Goal: Contribute content: Add original content to the website for others to see

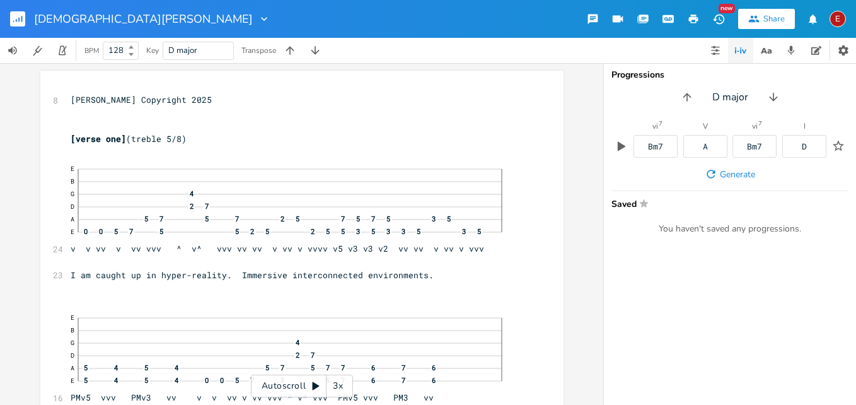
type textarea "m"
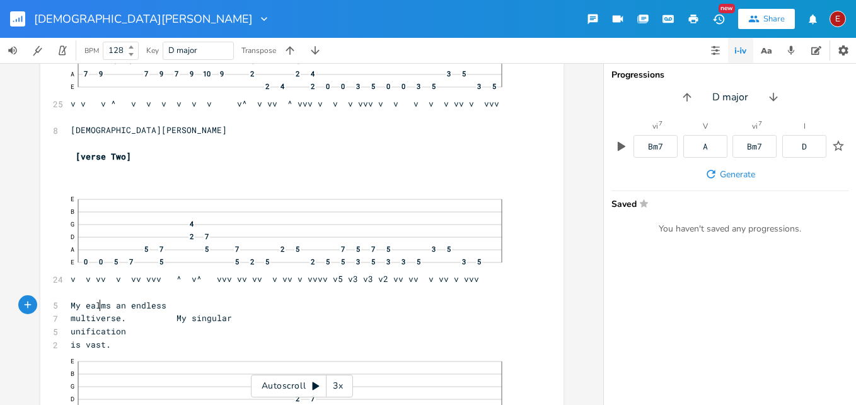
scroll to position [0, 16]
type textarea "My r"
click at [313, 388] on icon at bounding box center [316, 386] width 7 height 8
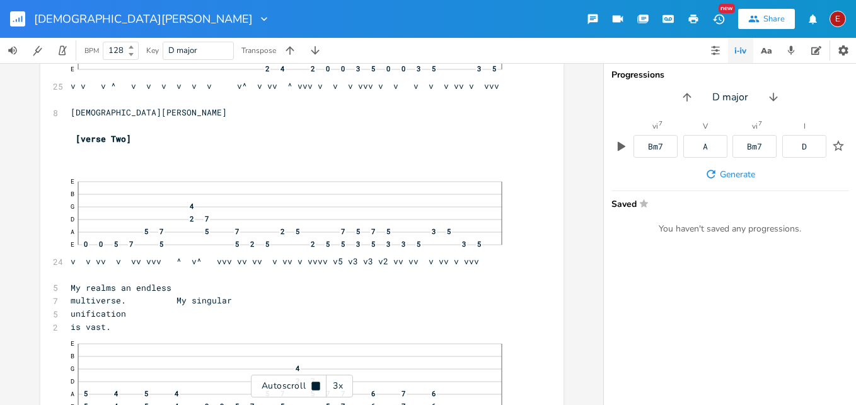
click at [339, 384] on div "3x" at bounding box center [337, 385] width 23 height 23
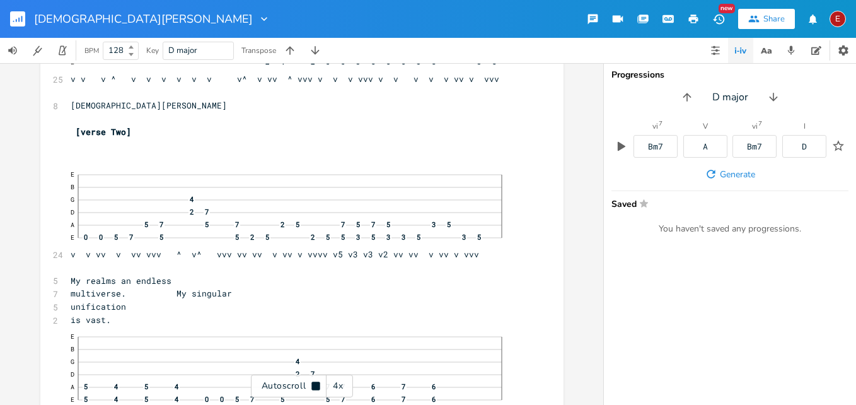
click at [339, 384] on div "4x" at bounding box center [337, 385] width 23 height 23
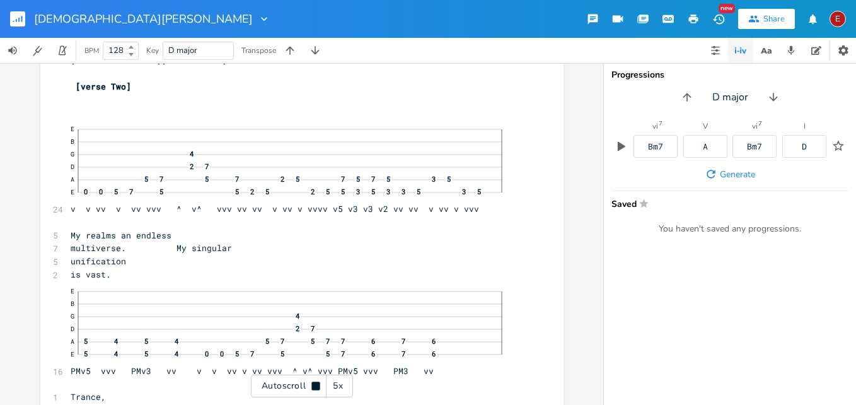
click at [320, 384] on icon at bounding box center [316, 386] width 10 height 10
click at [232, 245] on span "multiverse. My singular" at bounding box center [151, 246] width 161 height 11
type textarea "I am"
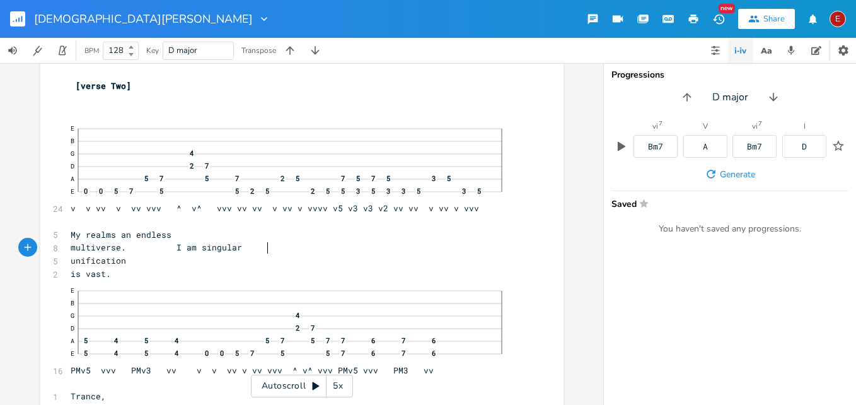
scroll to position [0, 15]
click at [126, 258] on span "unification" at bounding box center [98, 260] width 55 height 11
click at [126, 260] on span "unification" at bounding box center [98, 260] width 55 height 11
type textarea "ied"
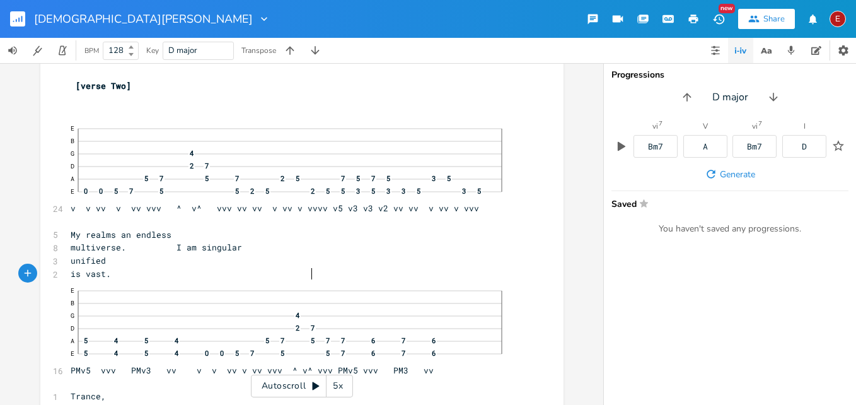
click at [111, 276] on span "is vast." at bounding box center [91, 273] width 40 height 11
type textarea "and"
click at [312, 386] on icon at bounding box center [316, 386] width 10 height 10
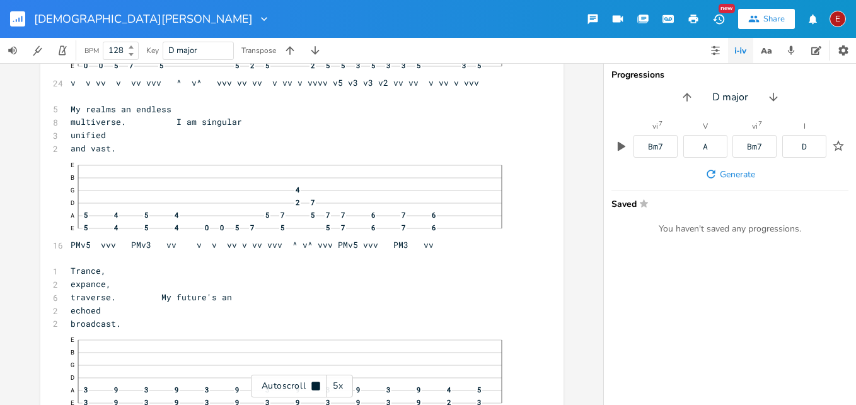
click at [312, 386] on icon at bounding box center [315, 385] width 8 height 8
click at [312, 386] on icon at bounding box center [316, 386] width 10 height 10
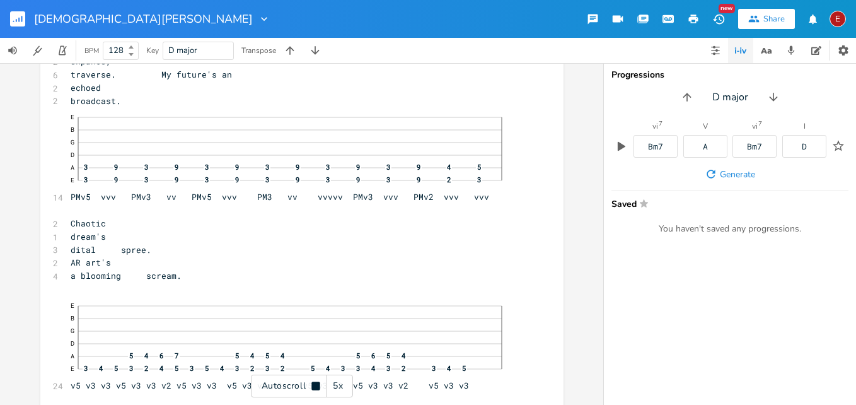
scroll to position [3537, 0]
click at [312, 386] on icon at bounding box center [315, 385] width 8 height 8
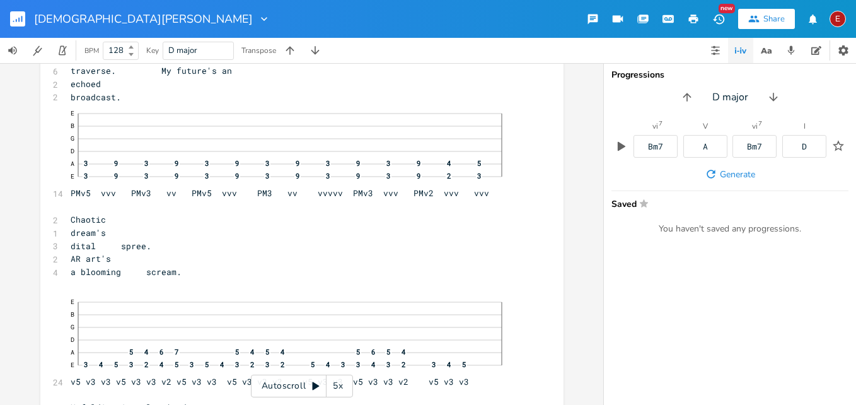
click at [312, 386] on icon at bounding box center [316, 386] width 10 height 10
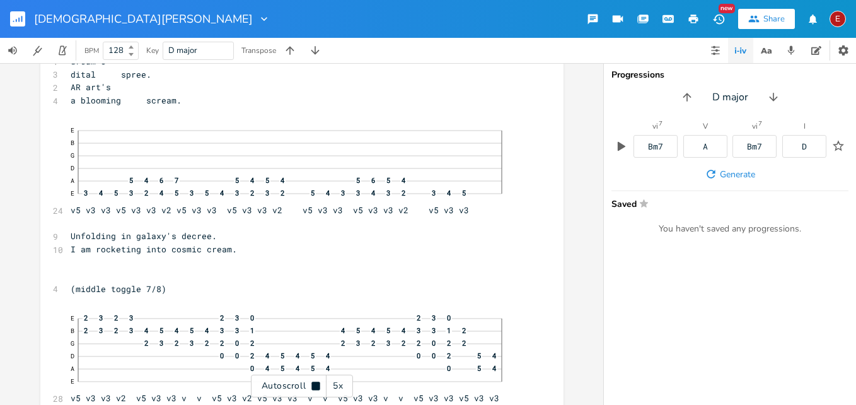
click at [312, 386] on icon at bounding box center [315, 385] width 8 height 8
click at [312, 386] on icon at bounding box center [316, 386] width 10 height 10
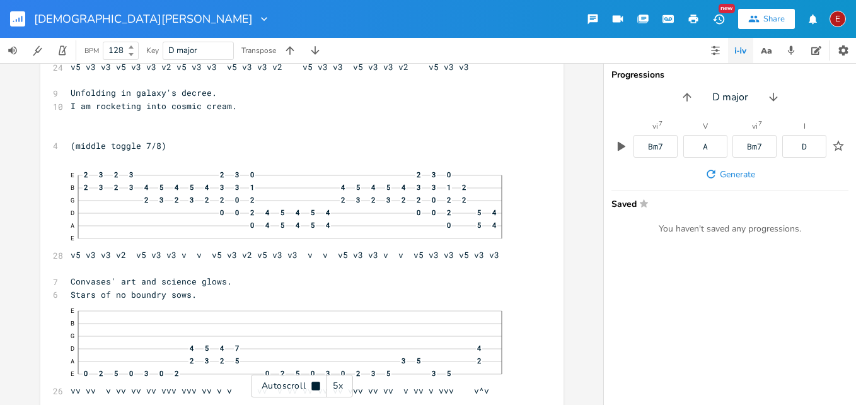
click at [312, 386] on icon at bounding box center [315, 385] width 8 height 8
click at [314, 389] on icon at bounding box center [316, 386] width 7 height 8
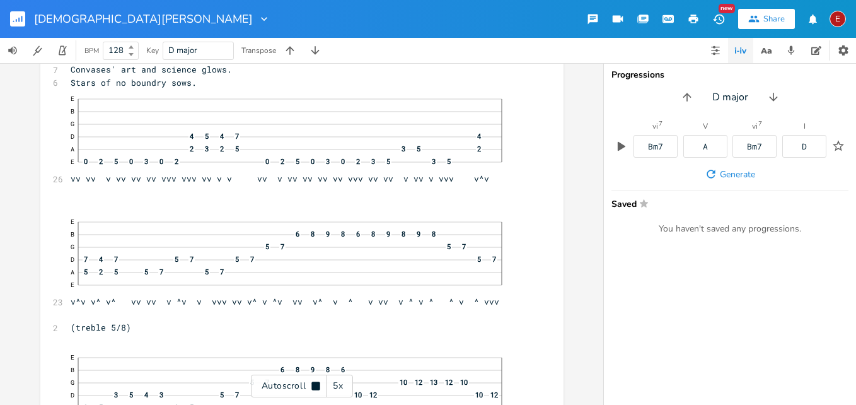
click at [314, 389] on icon at bounding box center [315, 385] width 8 height 8
click at [314, 389] on icon at bounding box center [316, 386] width 7 height 8
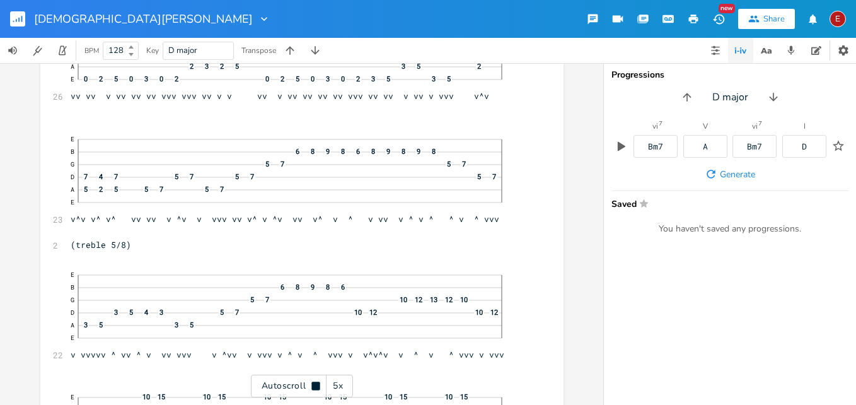
click at [314, 389] on icon at bounding box center [315, 385] width 8 height 8
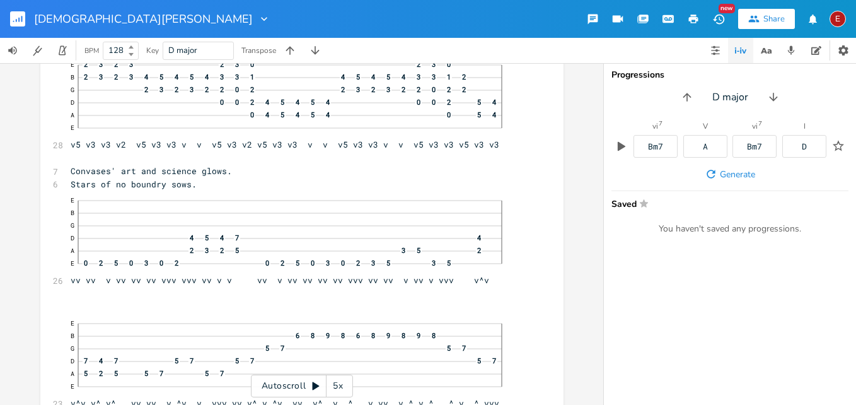
scroll to position [3901, 0]
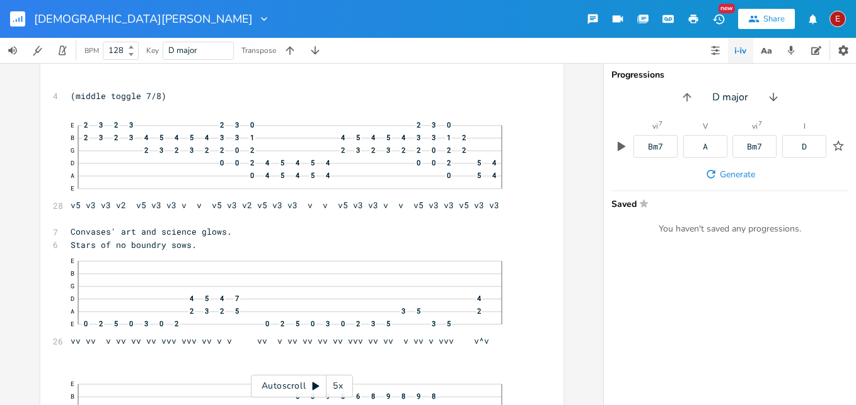
click at [314, 383] on icon at bounding box center [316, 386] width 10 height 10
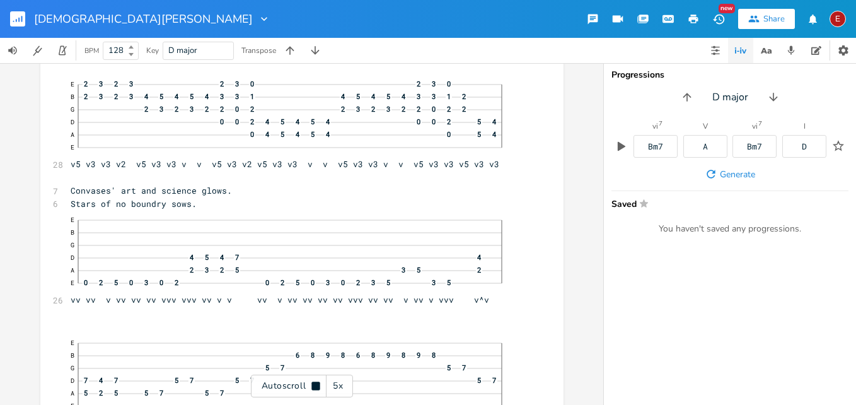
click at [314, 383] on icon at bounding box center [315, 385] width 8 height 8
click at [315, 383] on icon at bounding box center [316, 386] width 7 height 8
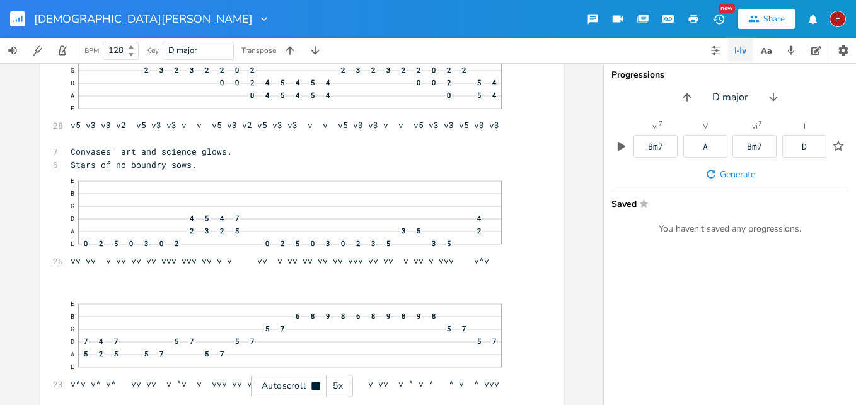
click at [315, 383] on icon at bounding box center [315, 385] width 8 height 8
click at [315, 383] on icon at bounding box center [316, 386] width 7 height 8
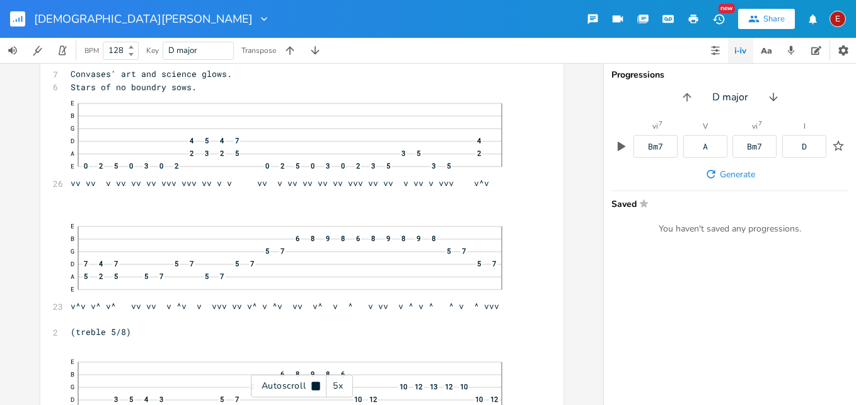
click at [315, 383] on icon at bounding box center [315, 385] width 8 height 8
click at [315, 383] on icon at bounding box center [316, 386] width 7 height 8
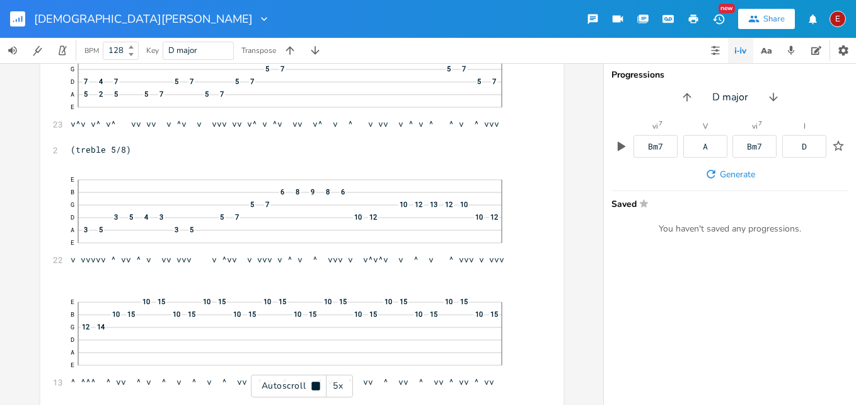
click at [315, 383] on icon at bounding box center [315, 385] width 8 height 8
click at [318, 386] on icon at bounding box center [316, 386] width 7 height 8
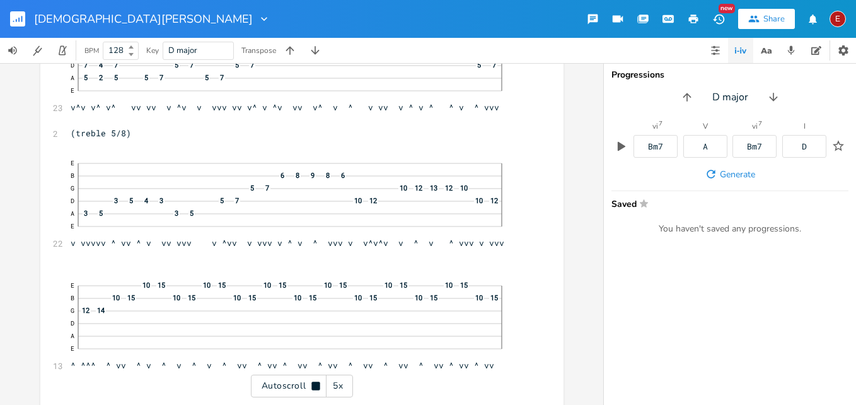
click at [318, 386] on icon at bounding box center [315, 385] width 8 height 8
click at [318, 386] on icon at bounding box center [316, 386] width 7 height 8
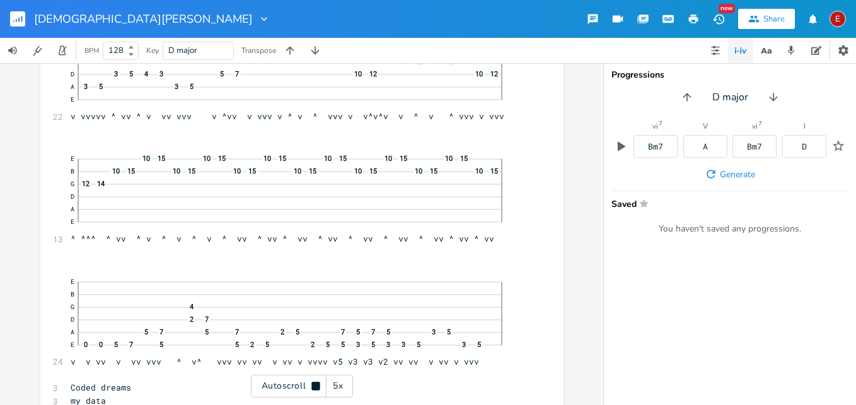
click at [318, 386] on icon at bounding box center [315, 385] width 8 height 8
click at [318, 386] on icon at bounding box center [316, 386] width 7 height 8
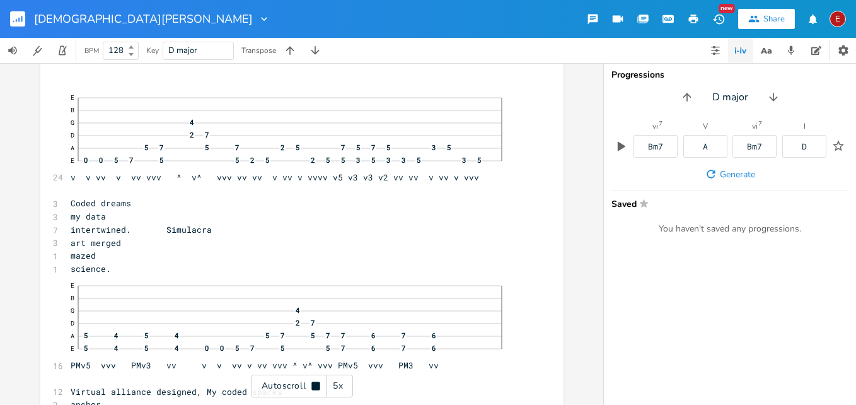
click at [318, 386] on icon at bounding box center [315, 385] width 8 height 8
click at [318, 386] on icon at bounding box center [316, 386] width 7 height 8
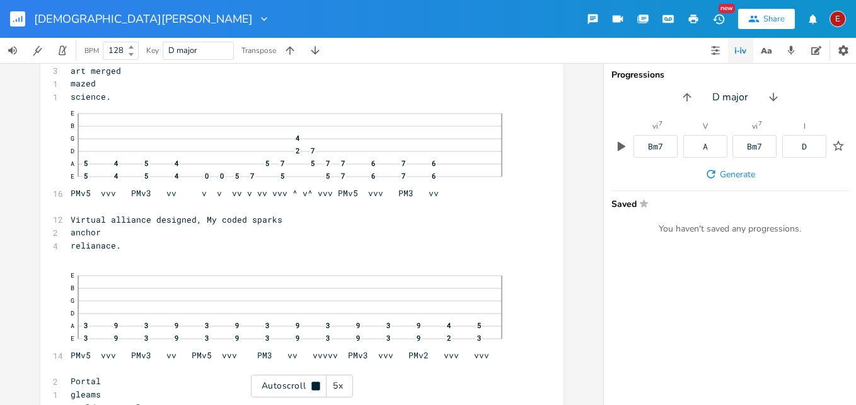
scroll to position [4744, 0]
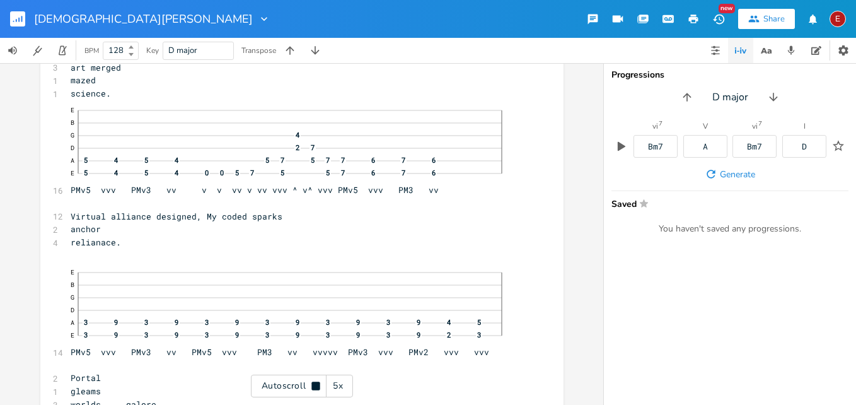
click at [318, 386] on icon at bounding box center [315, 385] width 8 height 8
click at [318, 386] on icon at bounding box center [316, 386] width 7 height 8
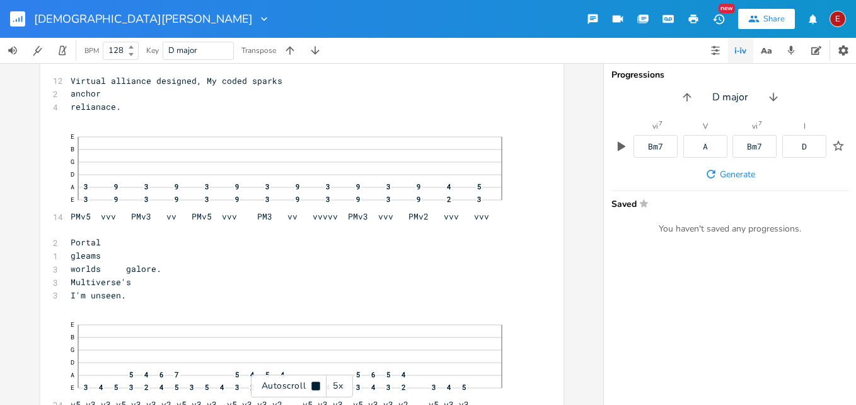
click at [318, 386] on icon at bounding box center [315, 385] width 8 height 8
click at [318, 386] on icon at bounding box center [316, 386] width 7 height 8
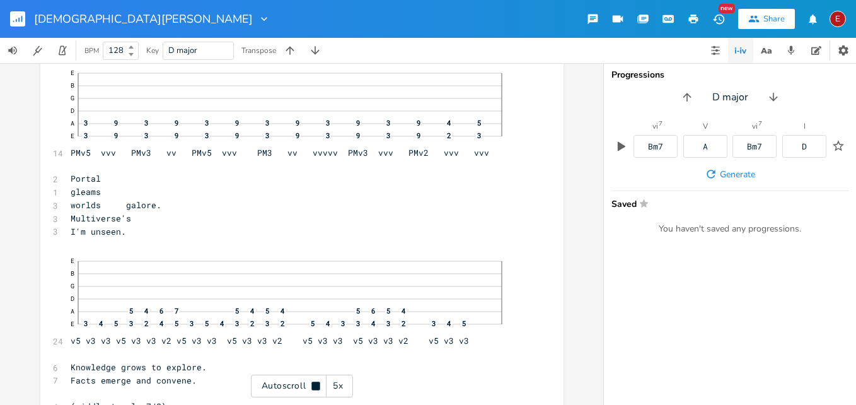
click at [318, 386] on icon at bounding box center [315, 385] width 8 height 8
click at [318, 386] on icon at bounding box center [316, 386] width 7 height 8
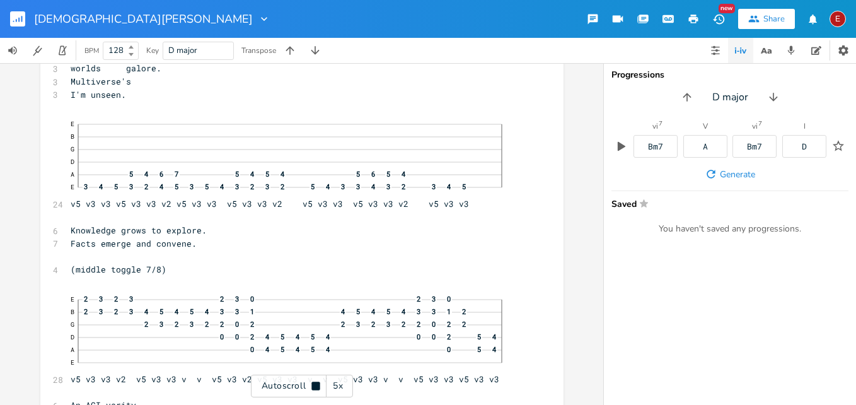
click at [318, 386] on icon at bounding box center [315, 385] width 8 height 8
click at [318, 386] on icon at bounding box center [316, 386] width 7 height 8
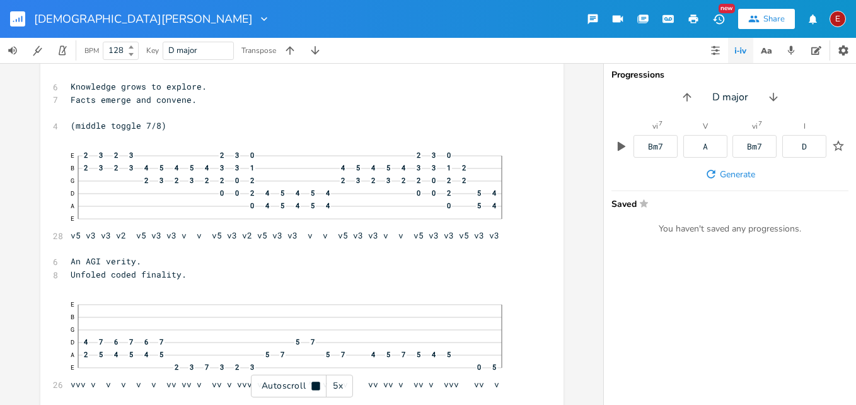
click at [318, 386] on icon at bounding box center [315, 385] width 8 height 8
click at [159, 270] on span "Unfoled coded finality." at bounding box center [129, 273] width 116 height 11
type textarea "d"
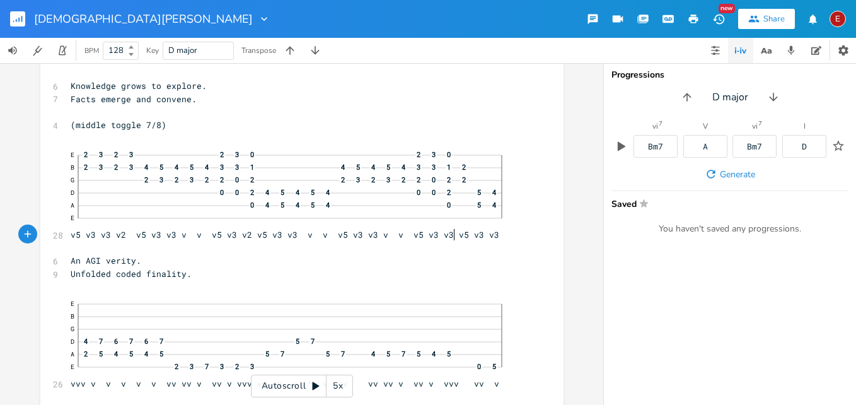
click at [451, 238] on span "E 2 3 2 3 2 3 0 2 3 0 B 2 3 2 3 4 5 4 5 4 3 3 1 4 5 4 5 4 3 3 1 2 G 2 3 2 3 2 2…" at bounding box center [296, 192] width 450 height 95
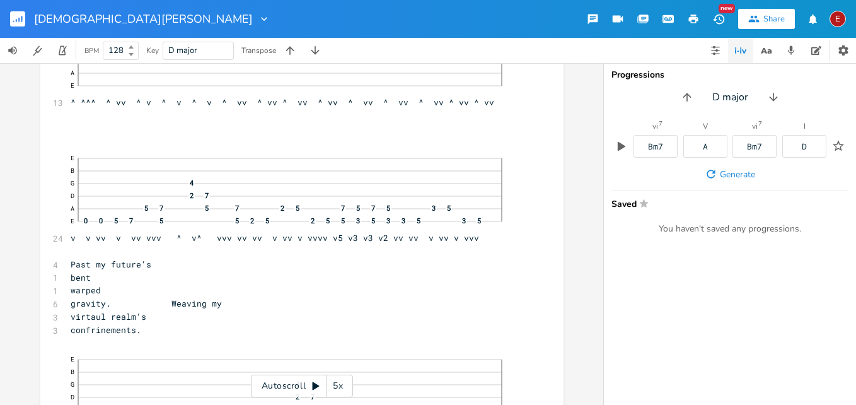
scroll to position [0, 0]
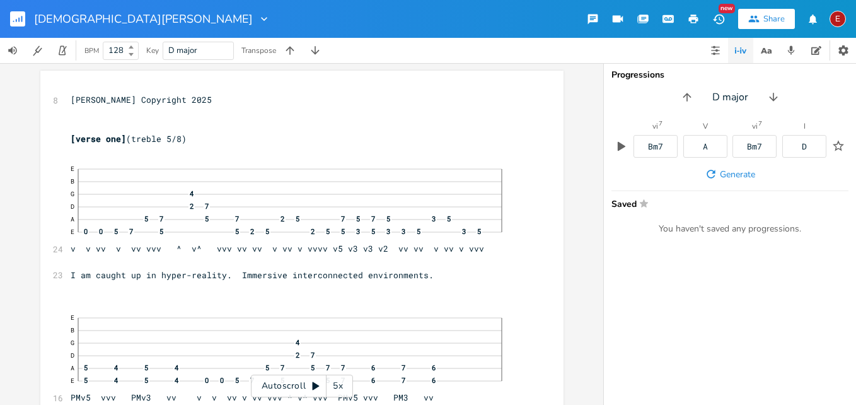
type textarea "2"
click at [319, 386] on icon at bounding box center [316, 386] width 7 height 8
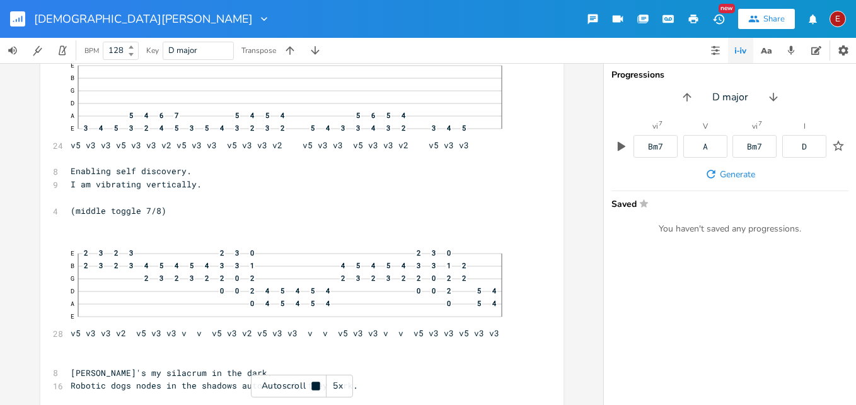
scroll to position [565, 0]
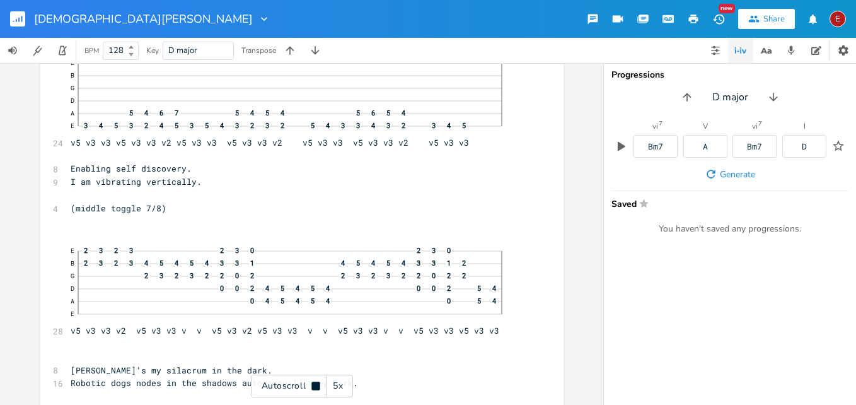
click at [319, 386] on icon at bounding box center [315, 385] width 8 height 8
click at [451, 327] on span "E 2 3 2 3 2 3 0 2 3 0 B 2 3 2 3 4 5 4 5 4 3 3 1 4 5 4 5 4 3 3 1 2 G 2 3 2 3 2 2…" at bounding box center [296, 288] width 450 height 95
type textarea "2"
click at [318, 385] on icon at bounding box center [316, 386] width 7 height 8
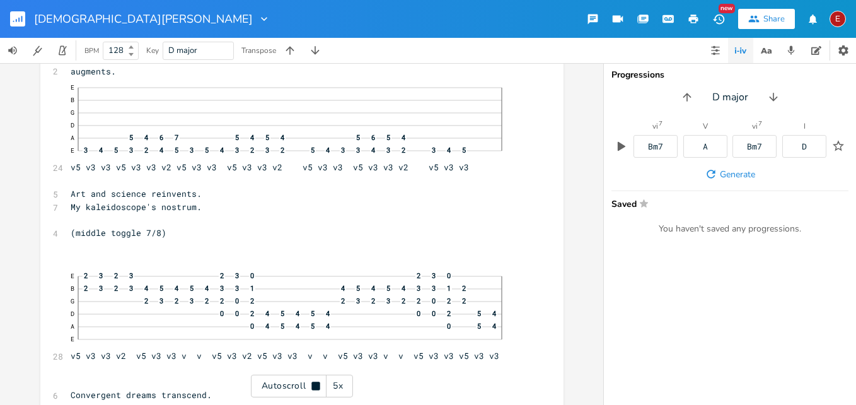
click at [318, 385] on icon at bounding box center [315, 385] width 8 height 8
click at [449, 354] on span "E 2 3 2 3 2 3 0 2 3 0 B 2 3 2 3 4 5 4 5 4 3 3 1 4 5 4 5 4 3 3 1 2 G 2 3 2 3 2 2…" at bounding box center [296, 311] width 450 height 95
type textarea "2"
click at [313, 383] on icon at bounding box center [316, 386] width 7 height 8
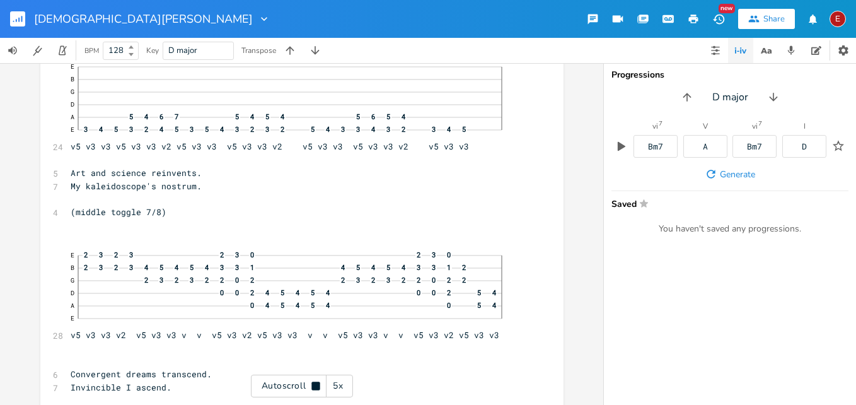
click at [313, 383] on icon at bounding box center [315, 385] width 8 height 8
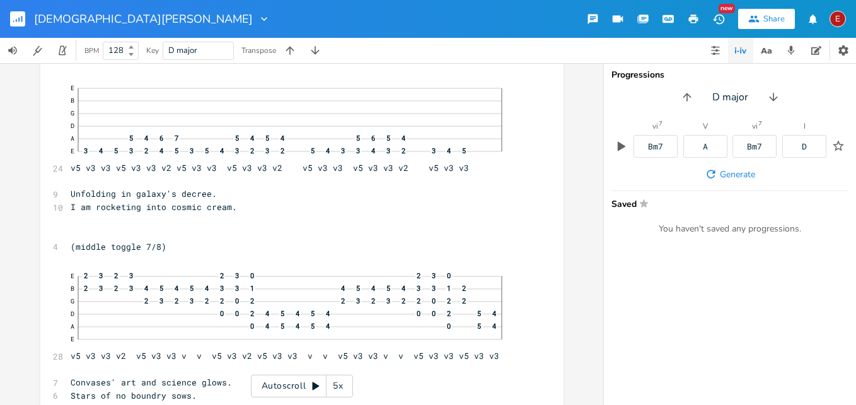
scroll to position [0, 5]
click at [447, 358] on span "E 2 3 2 3 2 3 0 2 3 0 B 2 3 2 3 4 5 4 5 4 3 3 1 4 5 4 5 4 3 3 1 2 G 2 3 2 3 2 2…" at bounding box center [296, 313] width 450 height 95
click at [451, 358] on span "E 2 3 2 3 2 3 0 2 3 0 B 2 3 2 3 4 5 4 5 4 3 3 1 4 5 4 5 4 3 3 1 2 G 2 3 2 3 2 2…" at bounding box center [296, 313] width 450 height 95
type textarea "2"
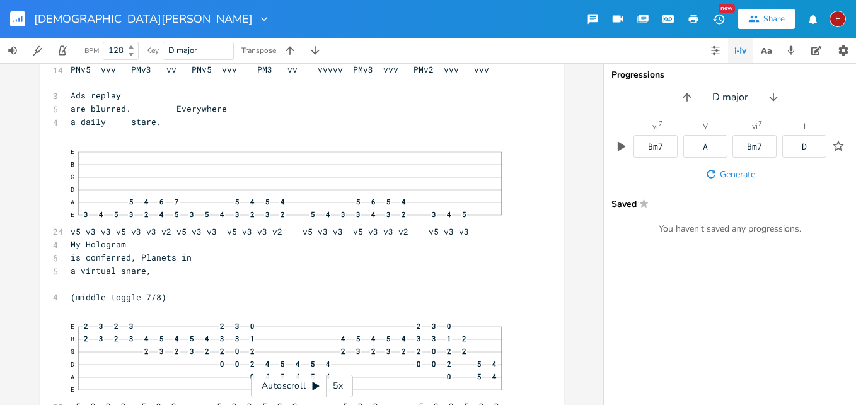
scroll to position [6744, 0]
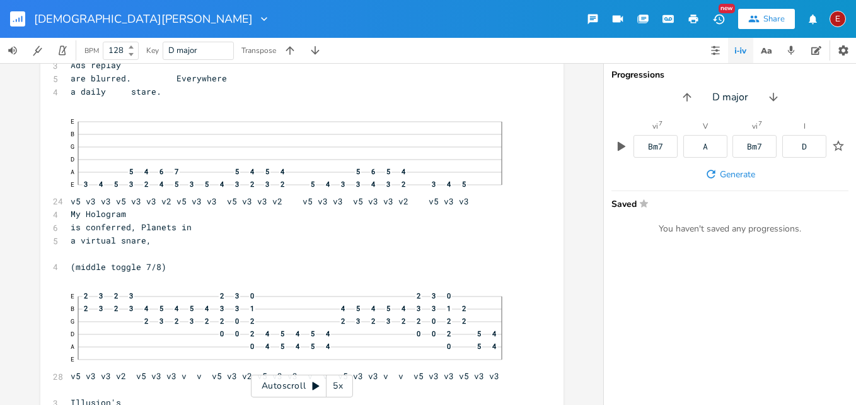
click at [451, 374] on span "E 2 3 2 3 2 3 0 2 3 0 B 2 3 2 3 4 5 4 5 4 3 3 1 4 5 4 5 4 3 3 1 2 G 2 3 2 3 2 2…" at bounding box center [296, 333] width 450 height 95
type textarea "2"
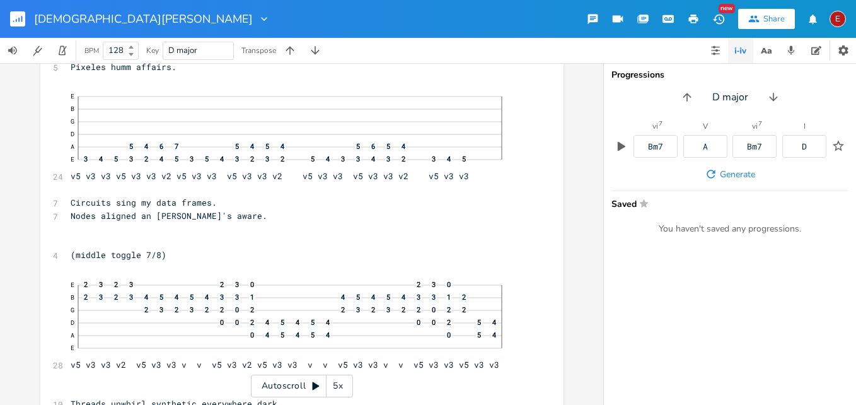
scroll to position [8649, 0]
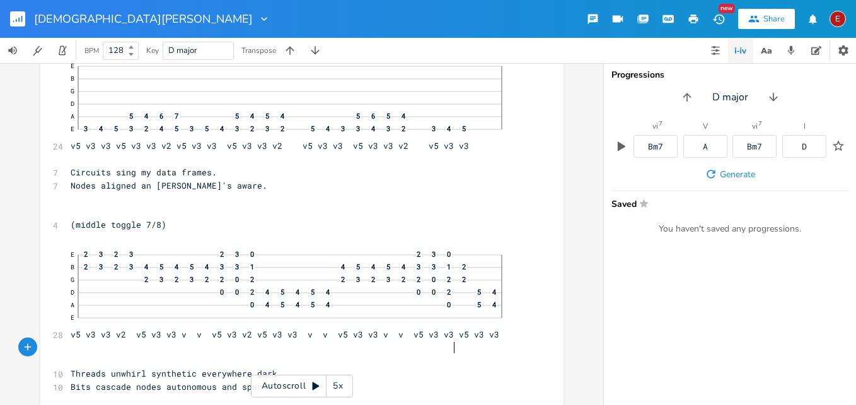
click at [449, 340] on span "E 2 3 2 3 2 3 0 2 3 0 B 2 3 2 3 4 5 4 5 4 3 3 1 4 5 4 5 4 3 3 1 2 G 2 3 2 3 2 2…" at bounding box center [296, 292] width 450 height 95
type textarea "2"
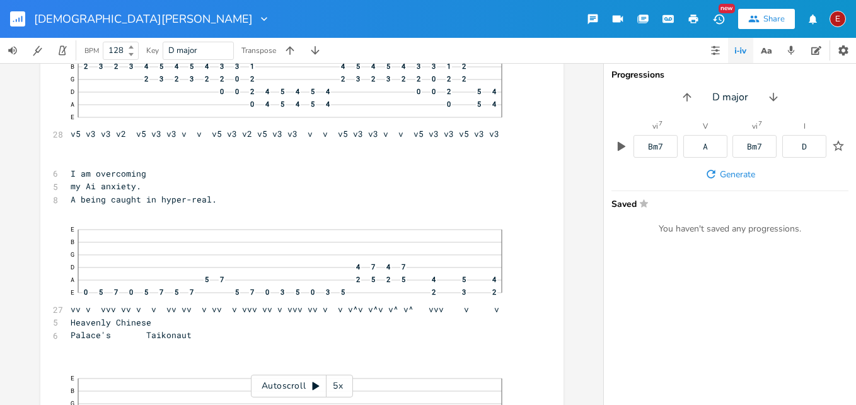
scroll to position [10796, 0]
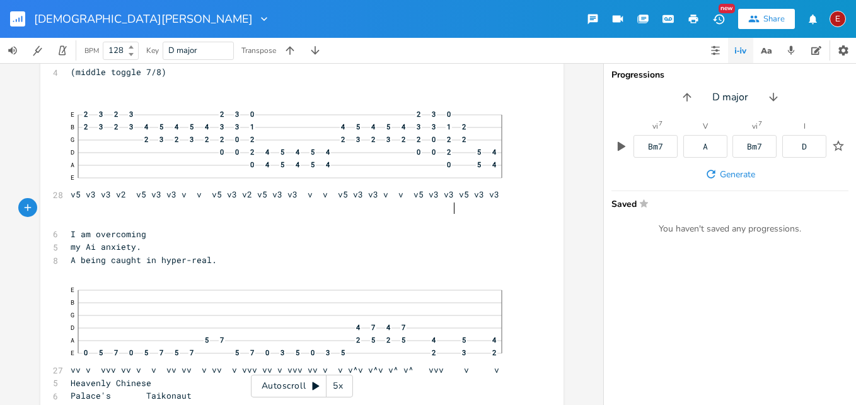
click at [449, 200] on span "E 2 3 2 3 2 3 0 2 3 0 B 2 3 2 3 4 5 4 5 4 3 3 1 4 5 4 5 4 3 3 1 2 G 2 3 2 3 2 2…" at bounding box center [296, 152] width 450 height 95
type textarea "2"
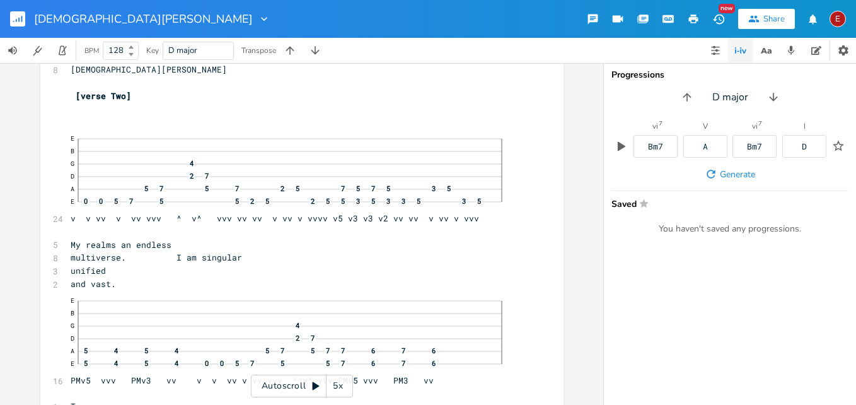
scroll to position [3206, 0]
